Goal: Information Seeking & Learning: Learn about a topic

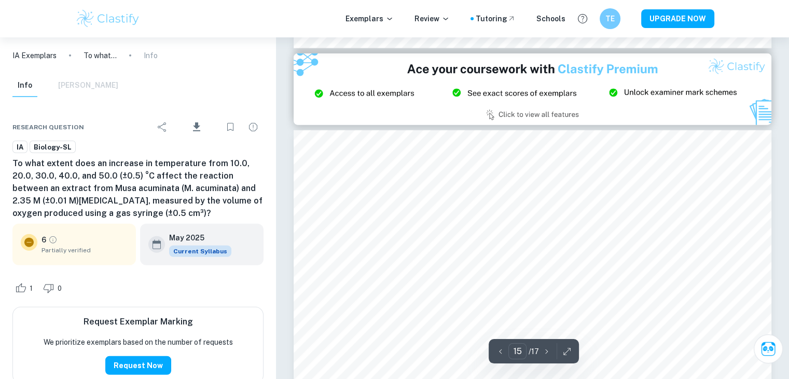
scroll to position [10698, 0]
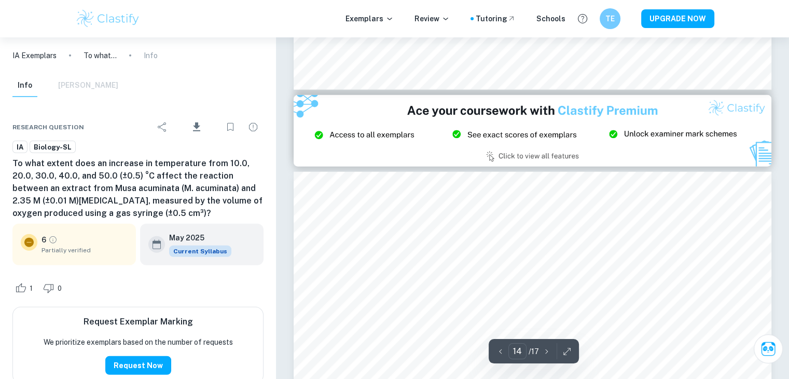
type input "15"
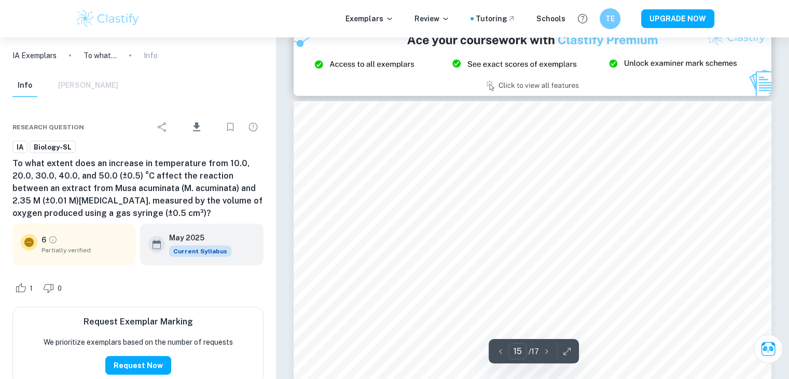
scroll to position [10610, 0]
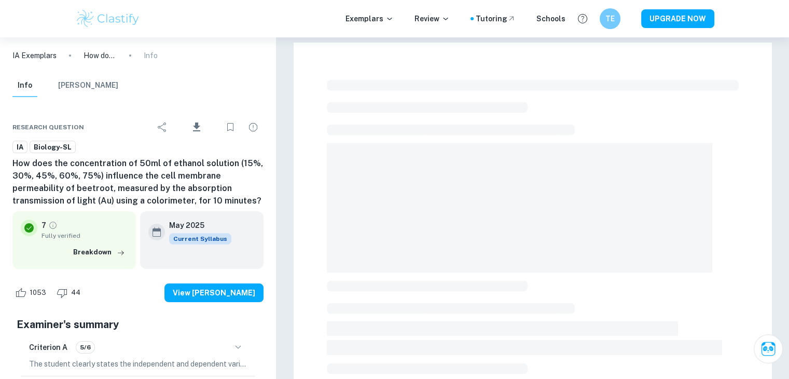
scroll to position [346, 0]
